Goal: Check status: Check status

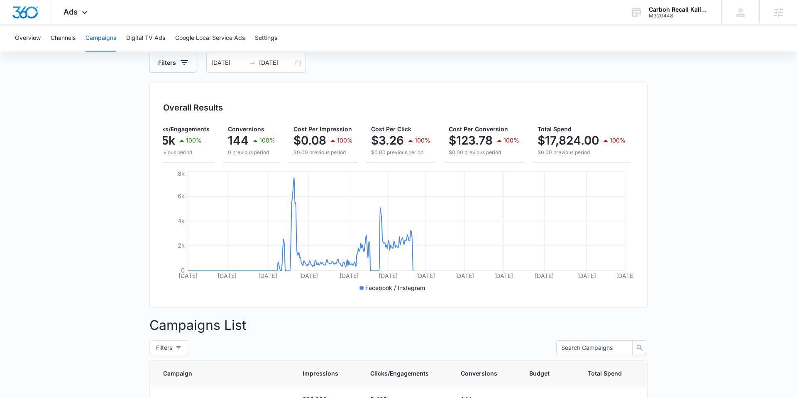
scroll to position [0, 98]
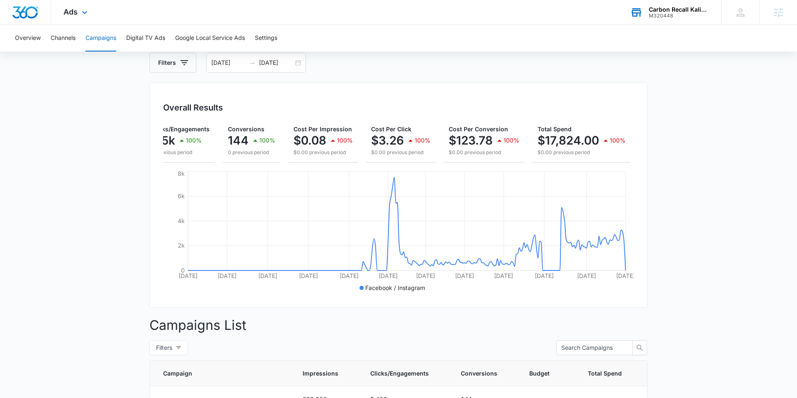
click at [670, 13] on div "M320448" at bounding box center [679, 16] width 61 height 6
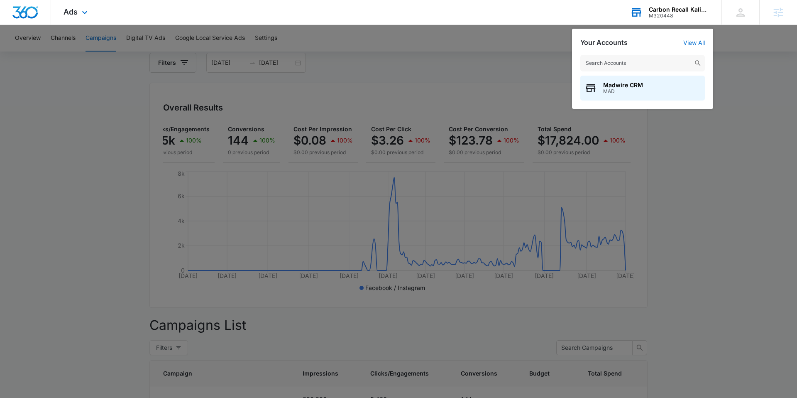
click at [662, 61] on input "text" at bounding box center [643, 63] width 125 height 17
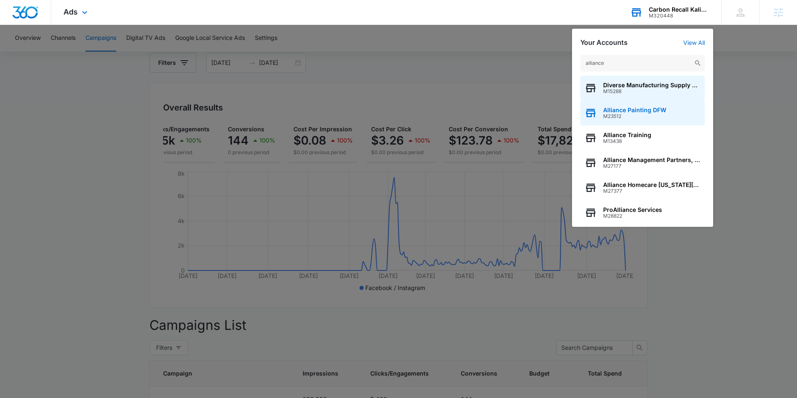
scroll to position [57, 0]
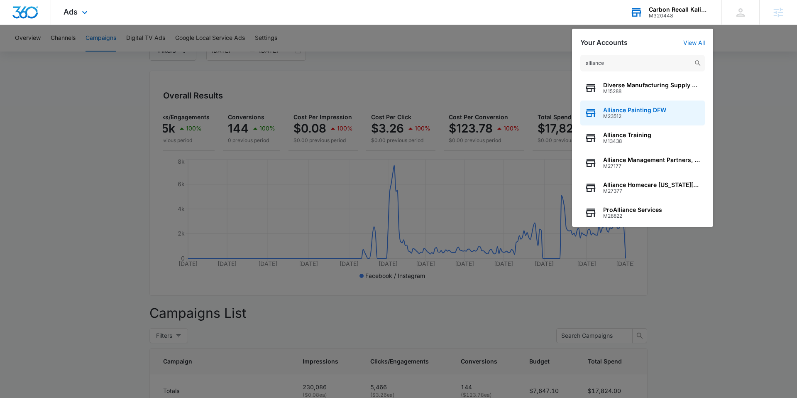
type input "alliance"
click at [657, 112] on span "Alliance Painting DFW" at bounding box center [634, 110] width 63 height 7
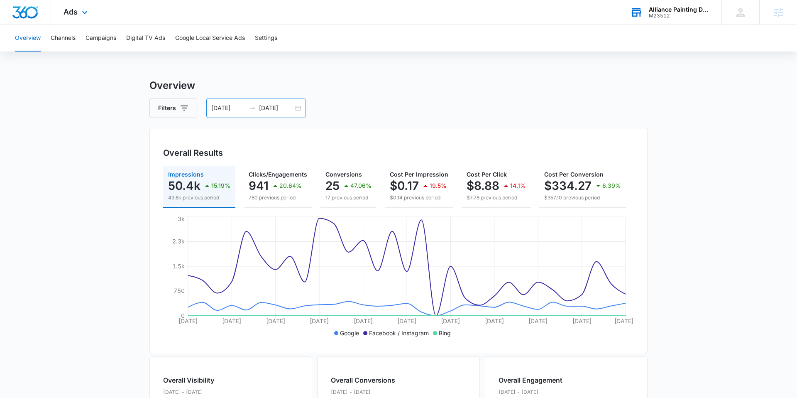
click at [227, 108] on input "[DATE]" at bounding box center [228, 107] width 34 height 9
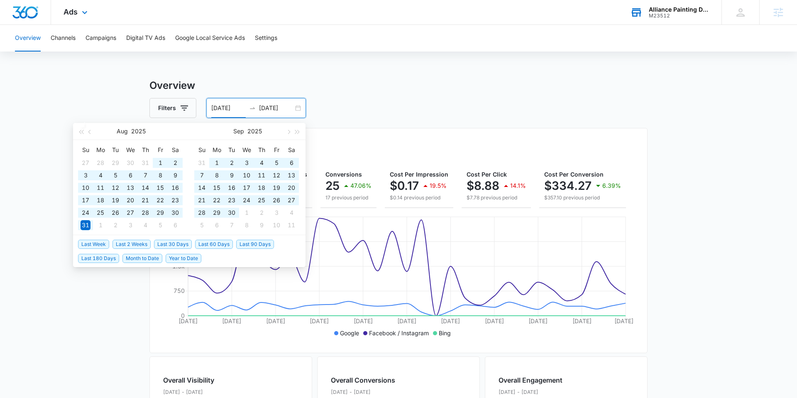
click at [200, 256] on span "Year to Date" at bounding box center [184, 258] width 36 height 9
type input "[DATE]"
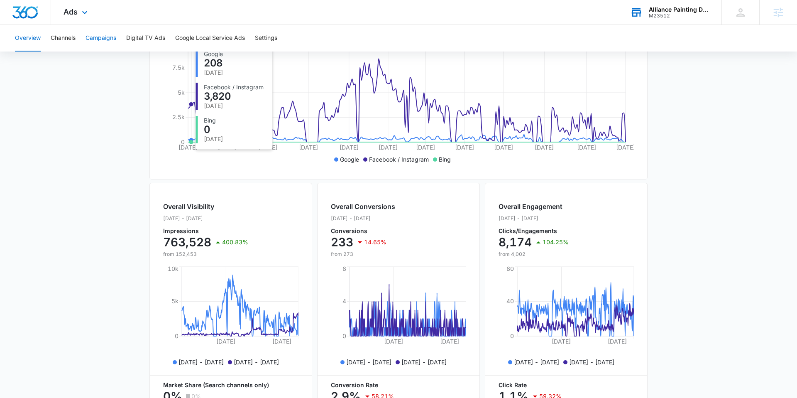
scroll to position [174, 0]
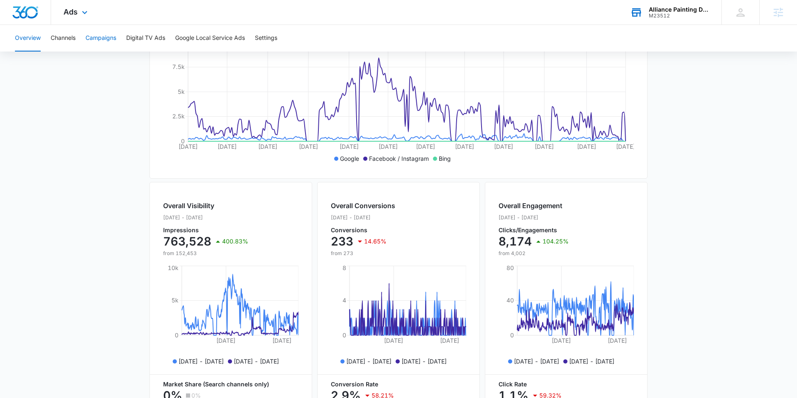
click at [108, 42] on button "Campaigns" at bounding box center [101, 38] width 31 height 27
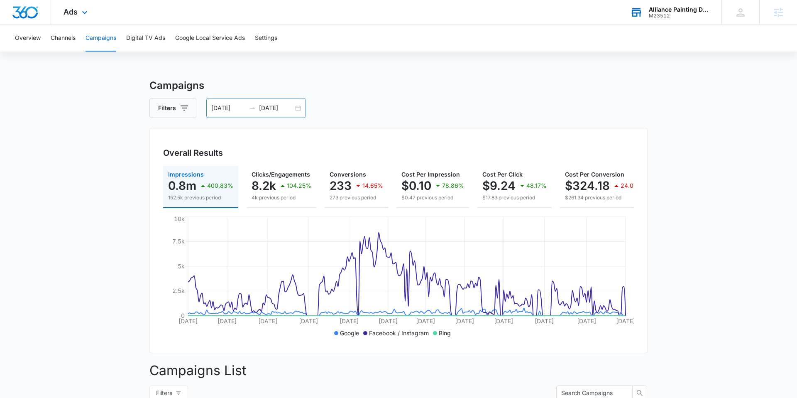
click at [221, 109] on input "[DATE]" at bounding box center [228, 107] width 34 height 9
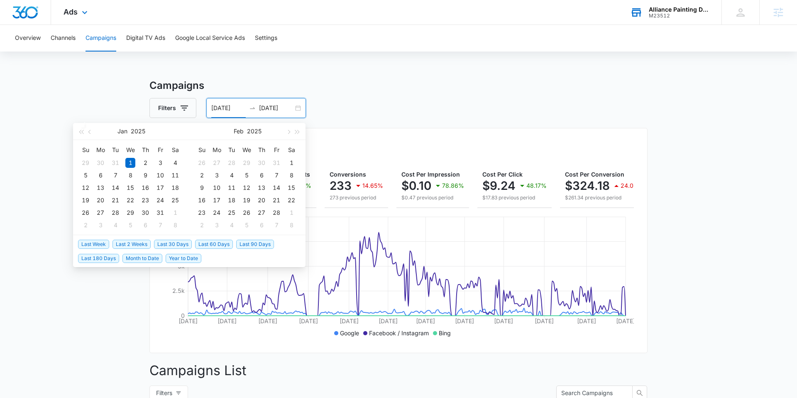
click at [250, 242] on span "Last 90 Days" at bounding box center [255, 244] width 38 height 9
type input "[DATE]"
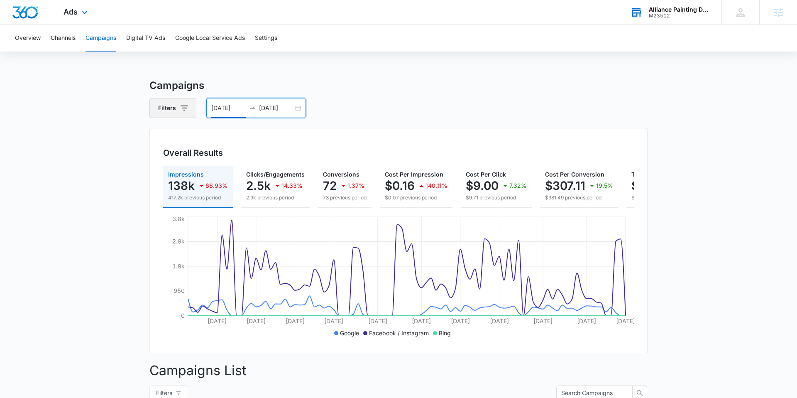
click at [173, 107] on button "Filters" at bounding box center [172, 108] width 47 height 20
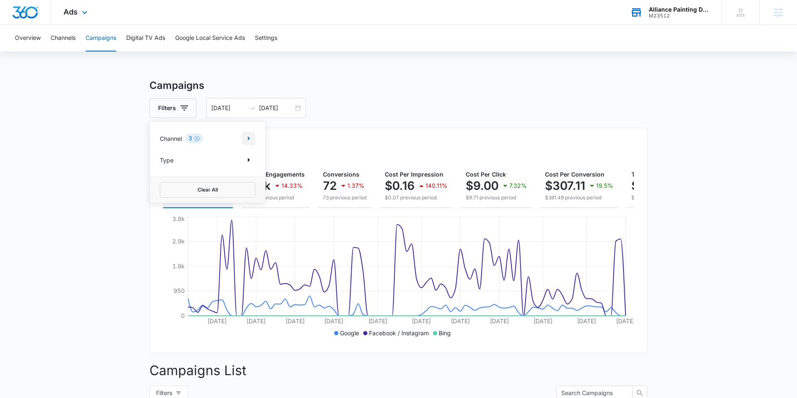
click at [245, 140] on icon "Show Channel filters" at bounding box center [249, 138] width 10 height 10
click at [166, 181] on icon at bounding box center [164, 179] width 7 height 7
click at [160, 180] on input "Facebook / Instagram" at bounding box center [160, 179] width 0 height 0
checkbox input "false"
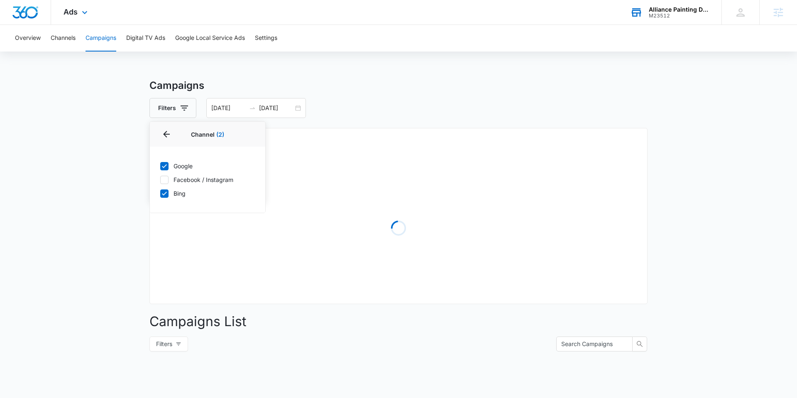
click at [164, 195] on icon at bounding box center [164, 193] width 7 height 7
click at [160, 194] on input "Bing" at bounding box center [160, 193] width 0 height 0
checkbox input "false"
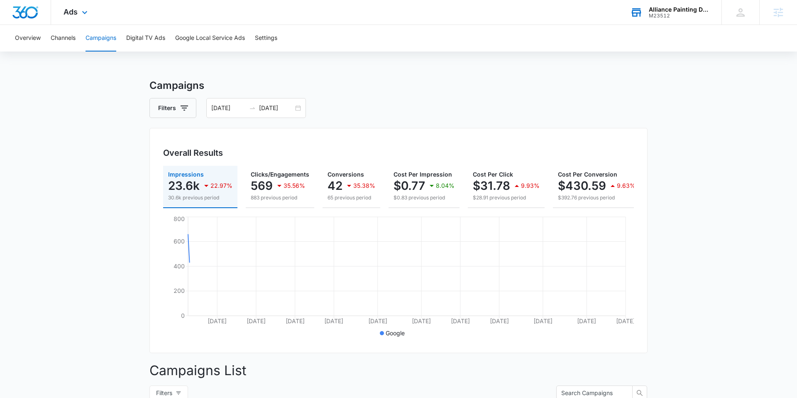
click at [127, 170] on main "Campaigns Filters [DATE] [DATE] Overall Results Impressions 23.6k 22.97% 30.6k …" at bounding box center [398, 319] width 797 height 482
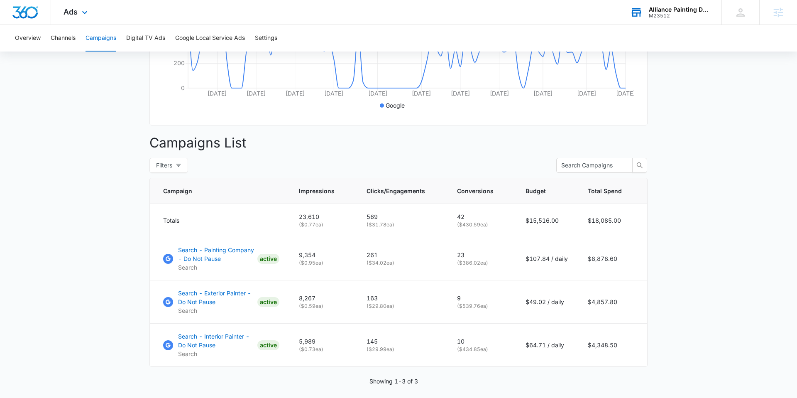
scroll to position [255, 0]
